Goal: Task Accomplishment & Management: Manage account settings

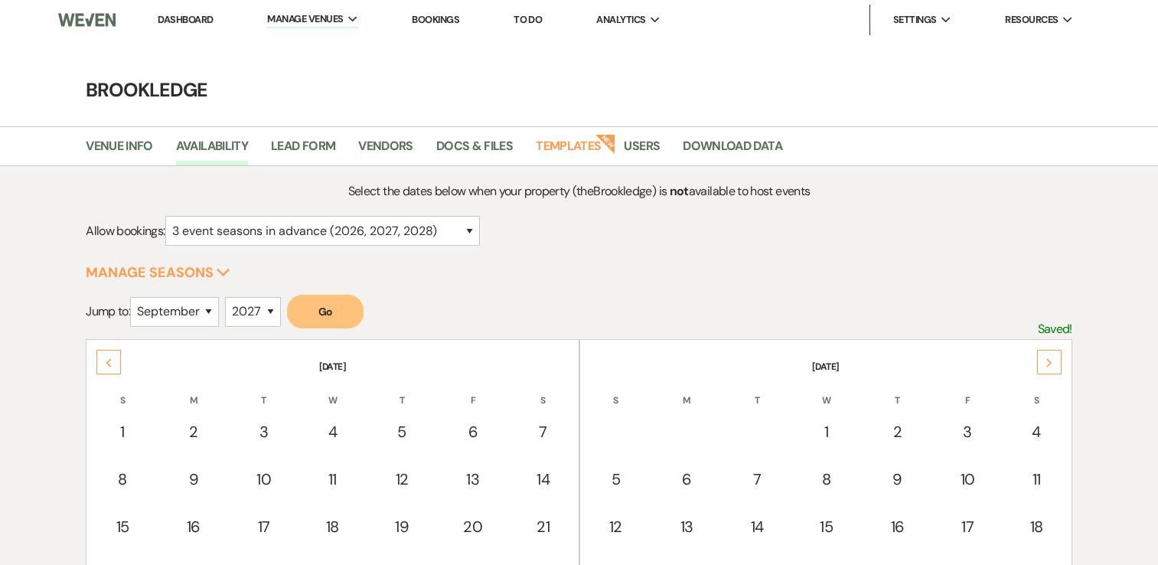
select select "3"
select select "9"
select select "2027"
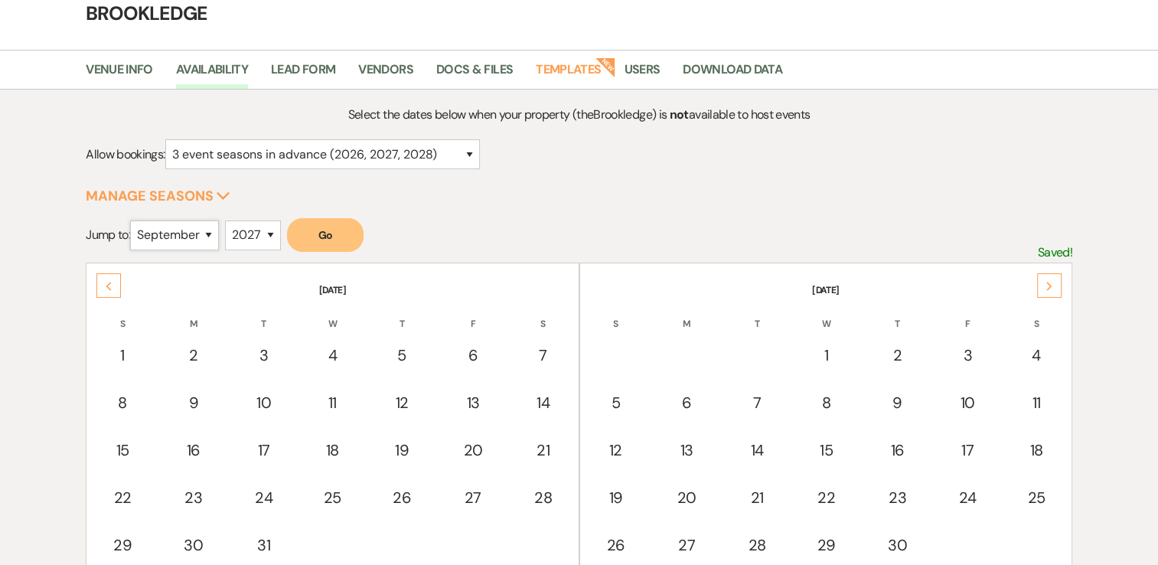
click at [207, 239] on select "January February March April May June July August September October November De…" at bounding box center [174, 235] width 89 height 30
select select "8"
click at [134, 220] on select "January February March April May June July August September October November De…" at bounding box center [174, 235] width 89 height 30
click at [279, 234] on select "2025 2026 2027 2028 2029" at bounding box center [253, 235] width 56 height 30
click at [229, 220] on select "2025 2026 2027 2028 2029" at bounding box center [253, 235] width 56 height 30
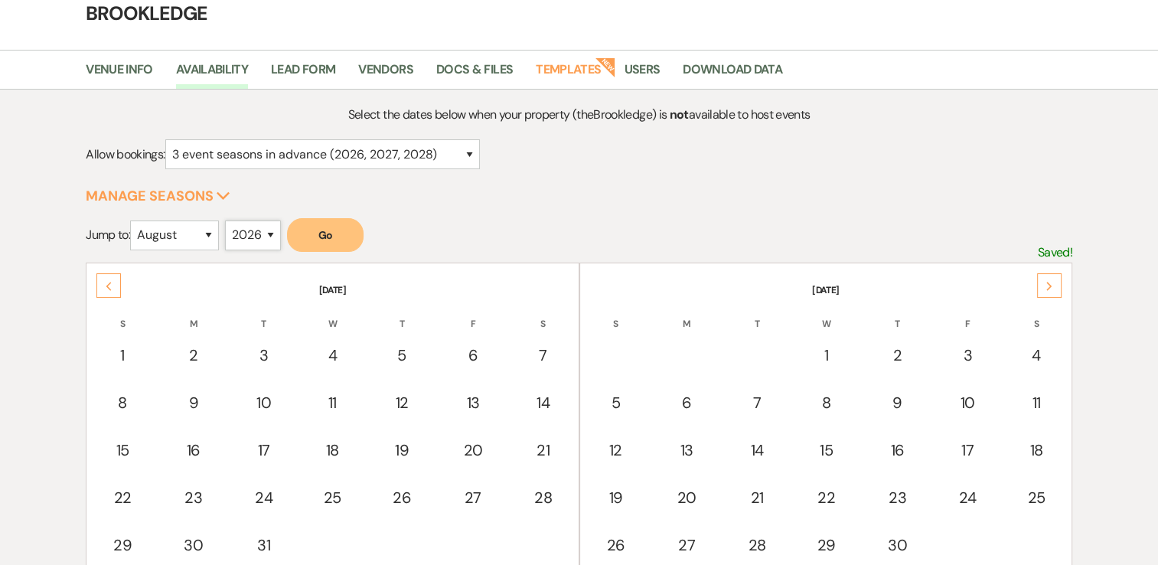
click at [269, 228] on select "2025 2026 2027 2028 2029" at bounding box center [253, 235] width 56 height 30
select select "2025"
click at [229, 220] on select "2025 2026 2027 2028 2029" at bounding box center [253, 235] width 56 height 30
click at [359, 236] on button "Go" at bounding box center [325, 235] width 77 height 34
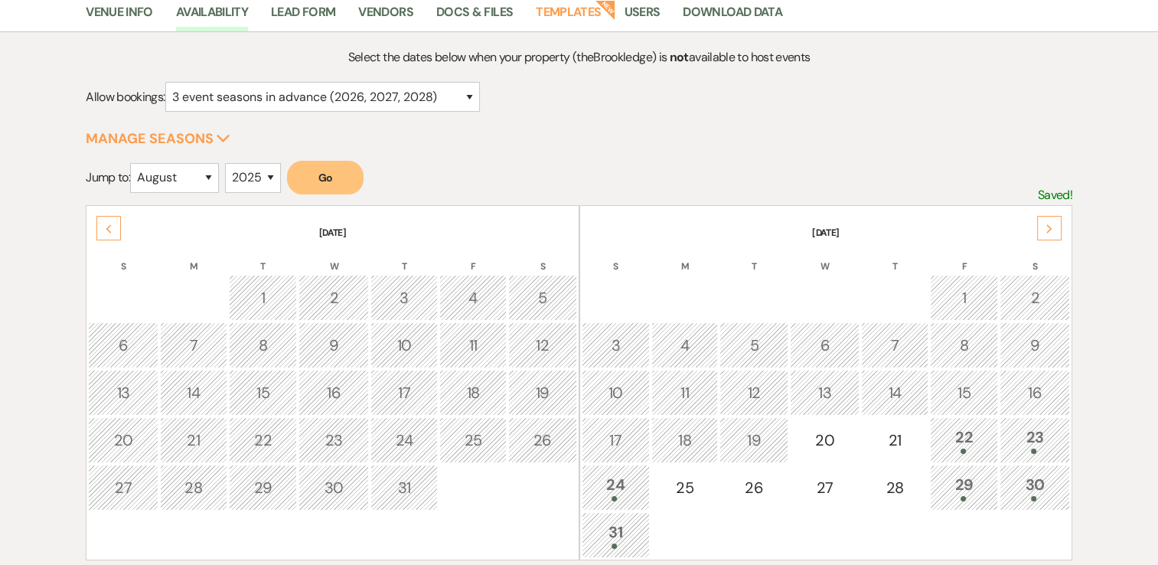
scroll to position [230, 0]
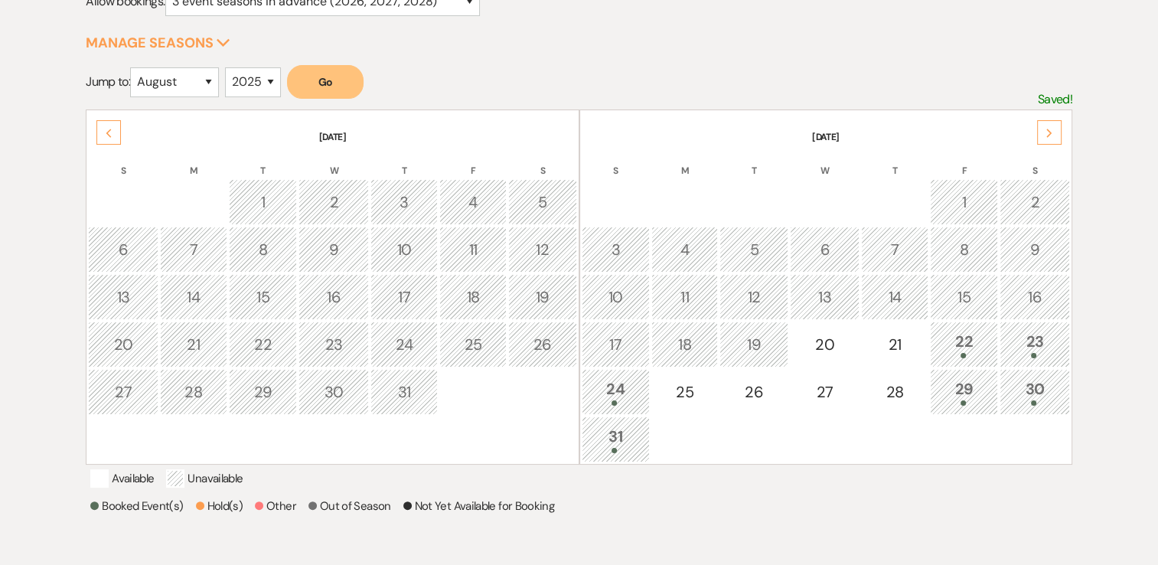
click at [1054, 121] on div "Next" at bounding box center [1049, 132] width 24 height 24
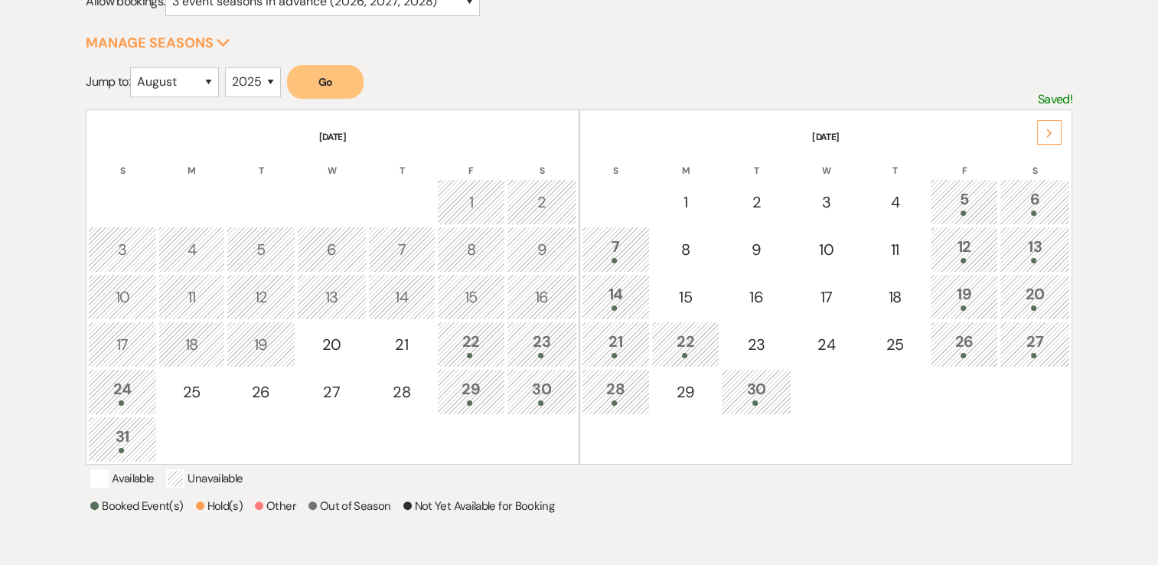
click at [1034, 200] on div "6" at bounding box center [1035, 202] width 54 height 28
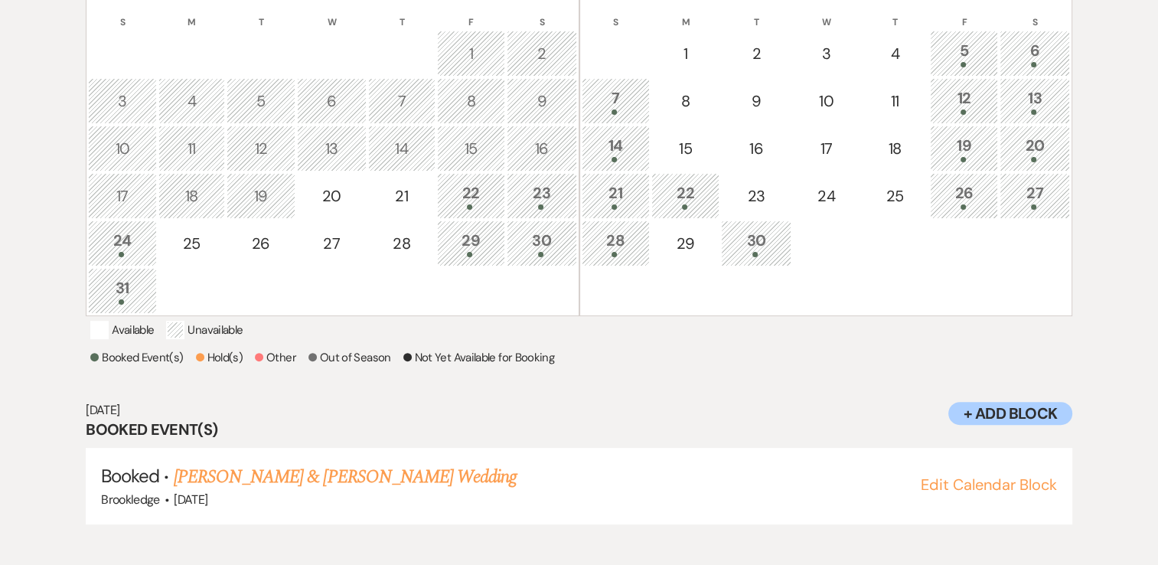
scroll to position [382, 0]
